Goal: Information Seeking & Learning: Learn about a topic

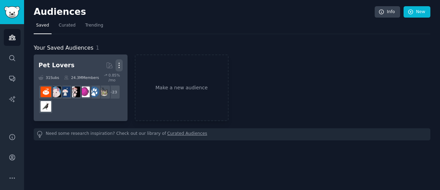
drag, startPoint x: 122, startPoint y: 62, endPoint x: 119, endPoint y: 68, distance: 6.3
click at [119, 68] on icon "button" at bounding box center [119, 65] width 7 height 7
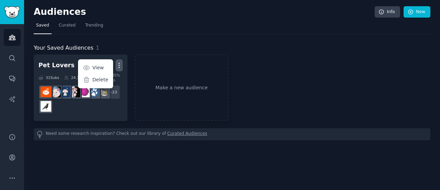
drag, startPoint x: 119, startPoint y: 68, endPoint x: 256, endPoint y: 22, distance: 144.5
click at [102, 78] on p "Delete" at bounding box center [101, 79] width 16 height 7
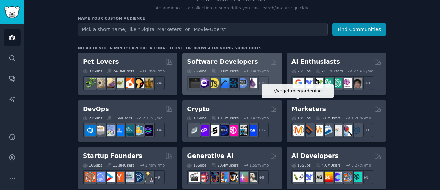
scroll to position [69, 0]
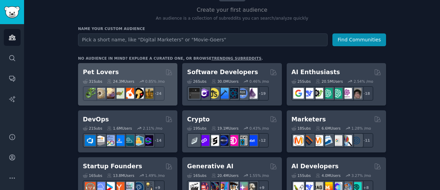
click at [132, 76] on div "31 Sub s 24.3M Users 0.85 % /mo r/PetAdvice + 24" at bounding box center [128, 88] width 90 height 24
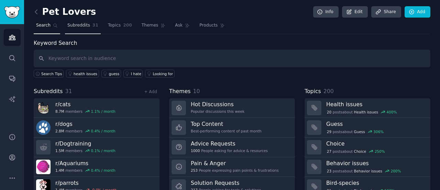
click at [75, 30] on link "Subreddits 31" at bounding box center [83, 27] width 36 height 14
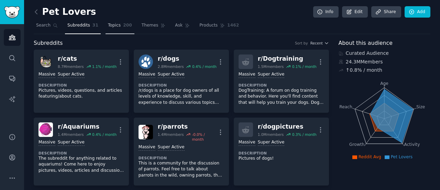
click at [114, 30] on link "Topics 200" at bounding box center [120, 27] width 29 height 14
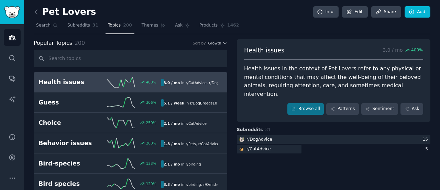
click at [119, 60] on input "text" at bounding box center [131, 59] width 194 height 18
click at [143, 29] on link "Themes" at bounding box center [153, 27] width 29 height 14
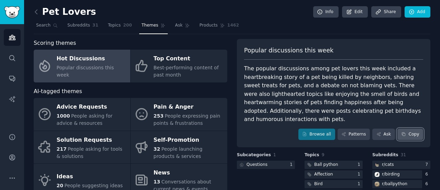
click at [413, 133] on button "Copy" at bounding box center [411, 134] width 26 height 12
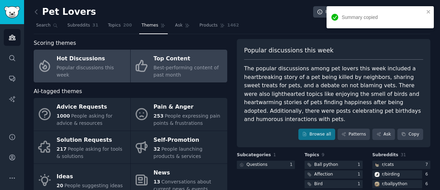
click at [183, 66] on span "Best-performing content of past month" at bounding box center [186, 71] width 65 height 13
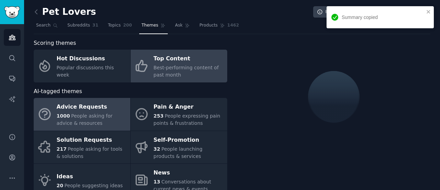
click at [103, 107] on div "Advice Requests" at bounding box center [92, 106] width 70 height 11
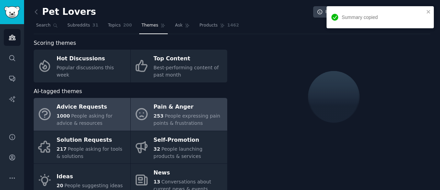
click at [181, 107] on div "Pain & Anger" at bounding box center [189, 106] width 70 height 11
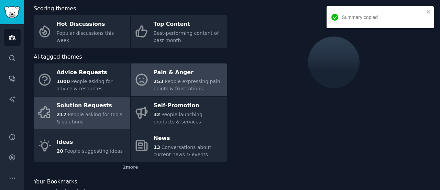
click at [94, 116] on span "People asking for tools & solutions" at bounding box center [90, 117] width 66 height 13
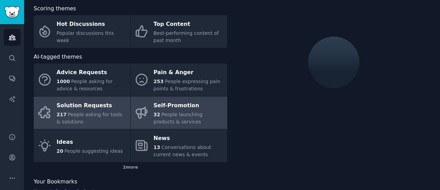
click at [167, 110] on div "Self-Promotion" at bounding box center [189, 105] width 70 height 11
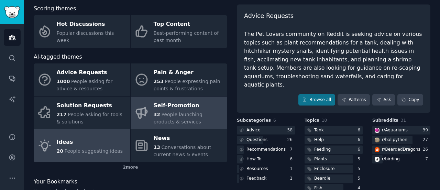
click at [84, 136] on link "Ideas 20 People suggesting ideas" at bounding box center [82, 145] width 97 height 33
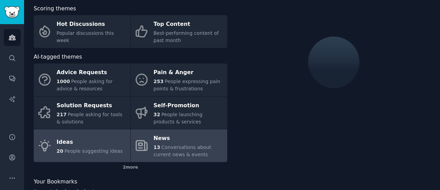
click at [165, 131] on link "News 13 Conversations about current news & events" at bounding box center [179, 145] width 97 height 33
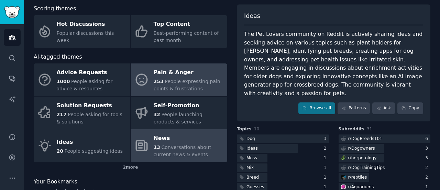
click at [173, 63] on link "Pain & Anger 253 People expressing pain points & frustrations" at bounding box center [179, 79] width 97 height 33
